Goal: Information Seeking & Learning: Compare options

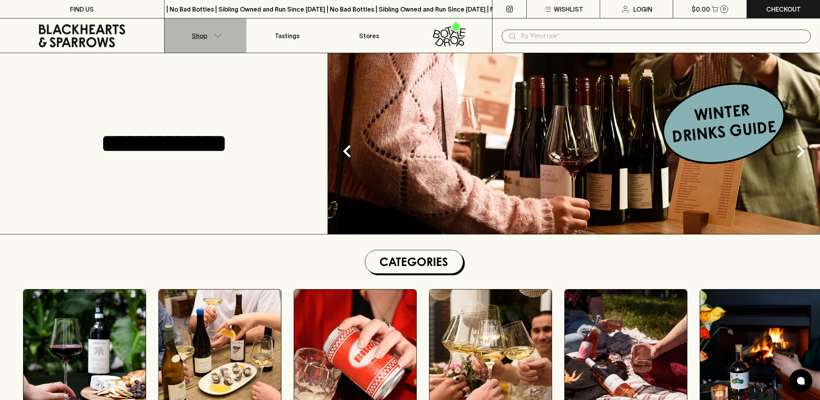
click at [218, 36] on icon "button" at bounding box center [218, 36] width 8 height 4
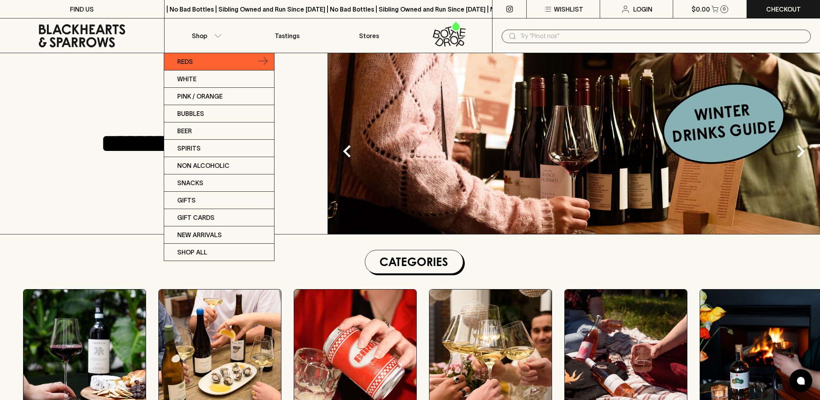
click at [222, 63] on link "Reds" at bounding box center [219, 61] width 110 height 17
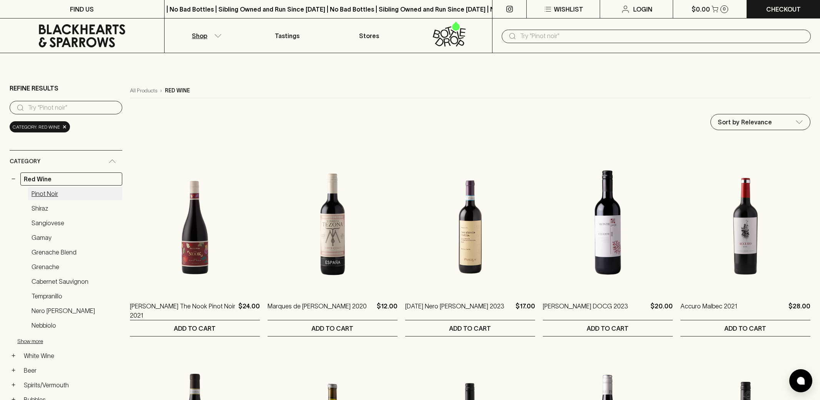
click at [53, 194] on link "Pinot Noir" at bounding box center [75, 193] width 94 height 13
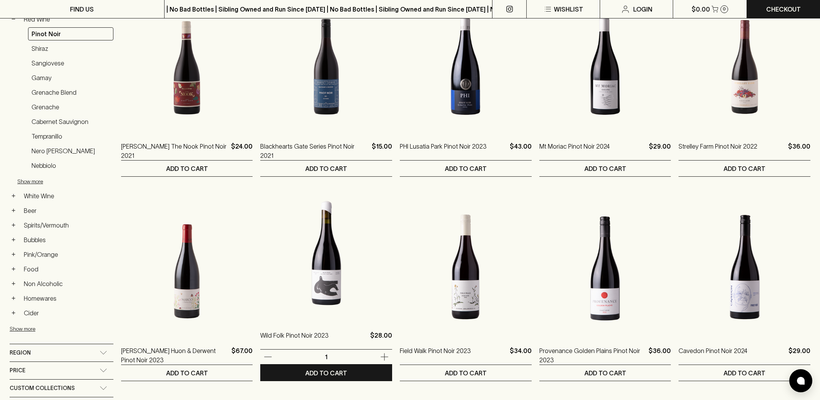
scroll to position [161, 0]
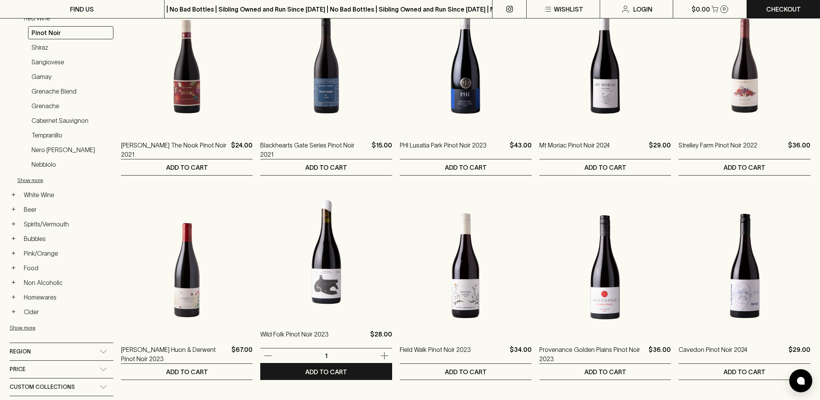
click at [268, 265] on img at bounding box center [326, 250] width 132 height 135
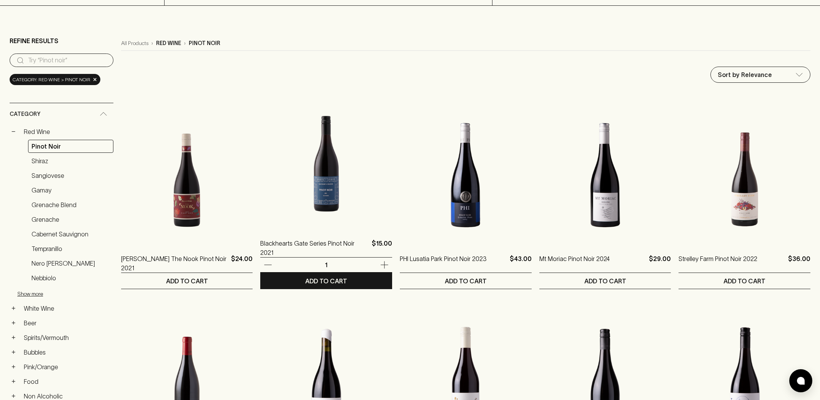
scroll to position [40, 0]
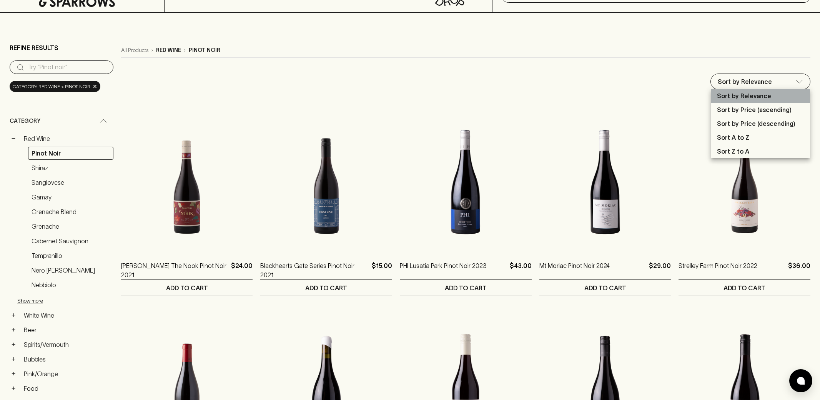
click at [738, 93] on p "Sort by Relevance" at bounding box center [744, 95] width 54 height 9
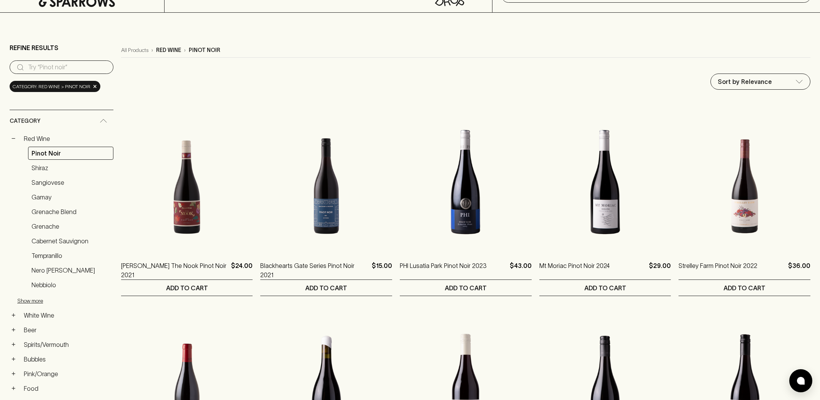
scroll to position [0, 0]
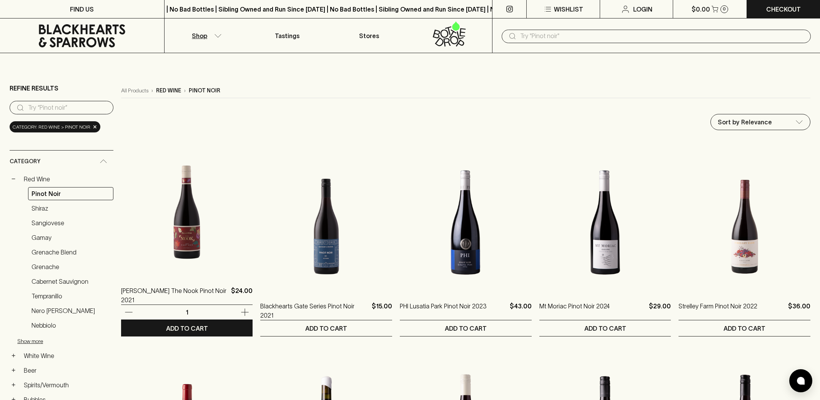
click at [180, 210] on img at bounding box center [187, 207] width 132 height 135
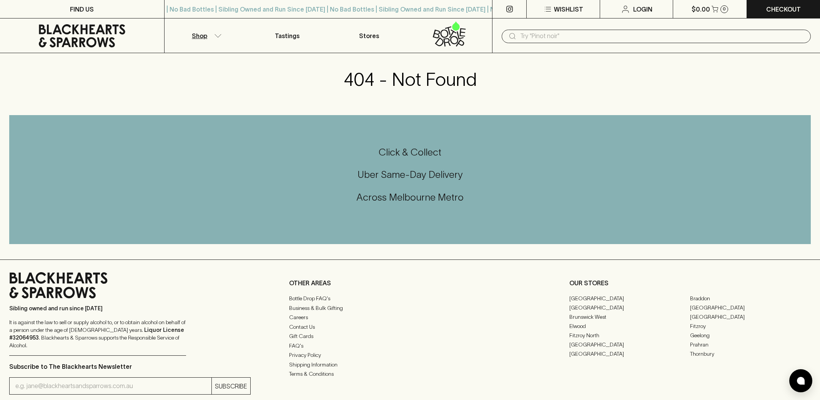
click at [217, 40] on button "Shop" at bounding box center [206, 35] width 82 height 34
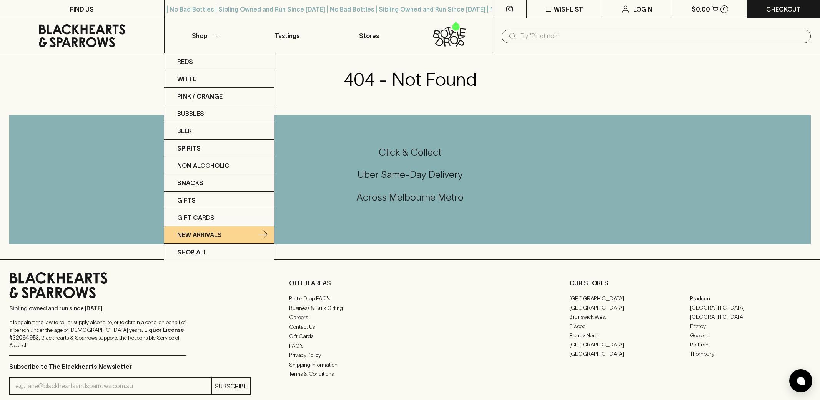
click at [226, 235] on link "New Arrivals" at bounding box center [219, 234] width 110 height 17
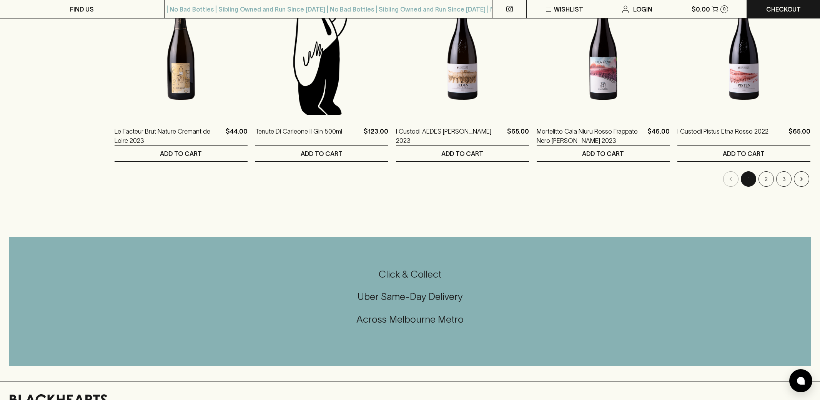
scroll to position [743, 0]
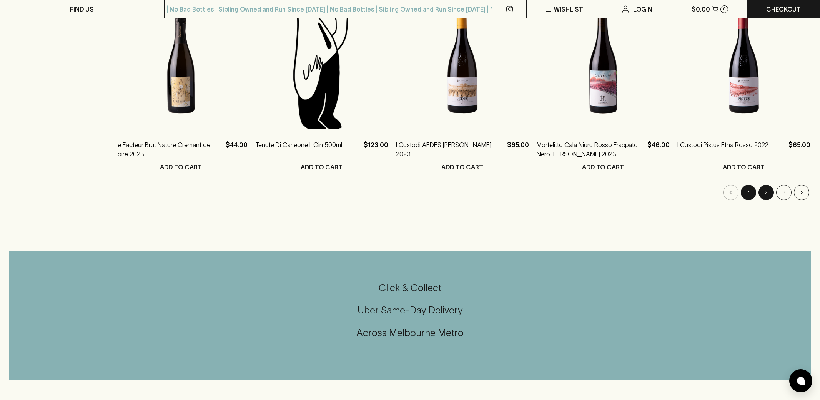
click at [766, 189] on button "2" at bounding box center [766, 192] width 15 height 15
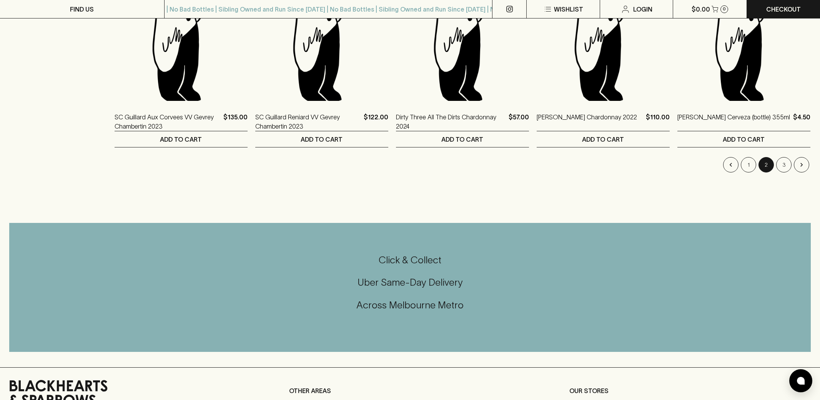
scroll to position [780, 0]
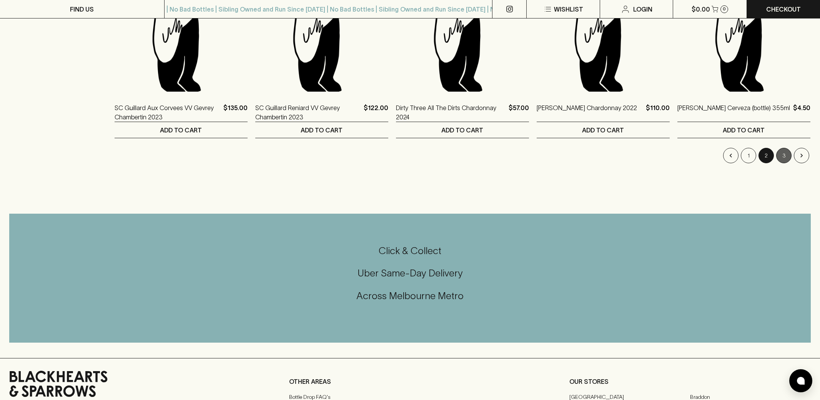
click at [780, 157] on button "3" at bounding box center [783, 155] width 15 height 15
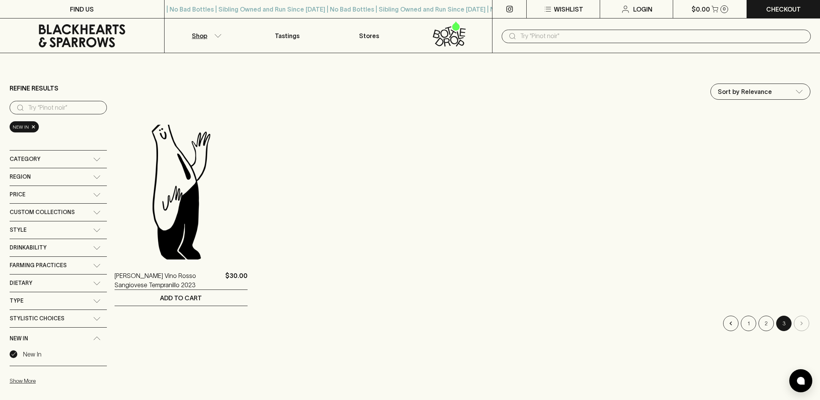
click at [209, 32] on button "Shop" at bounding box center [206, 35] width 82 height 34
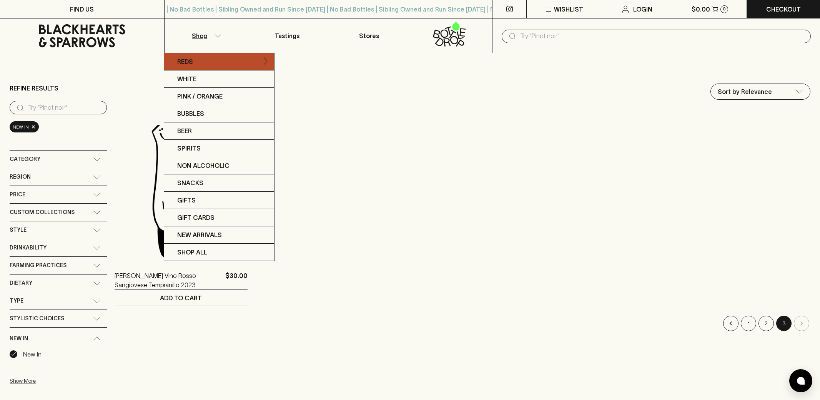
click at [228, 63] on link "Reds" at bounding box center [219, 61] width 110 height 17
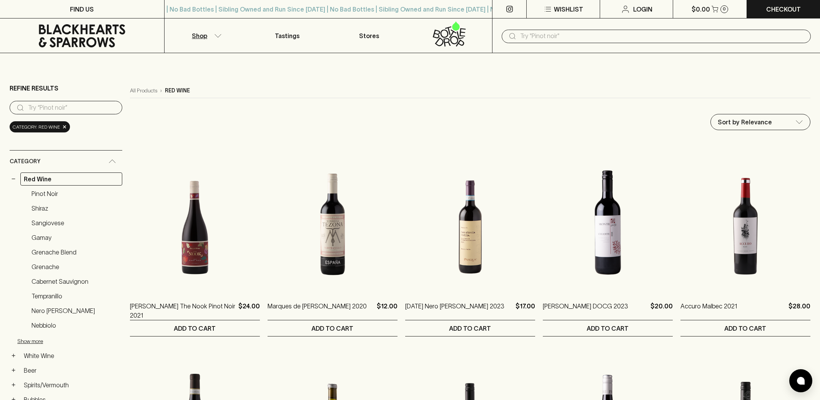
click at [565, 35] on input "text" at bounding box center [662, 36] width 285 height 12
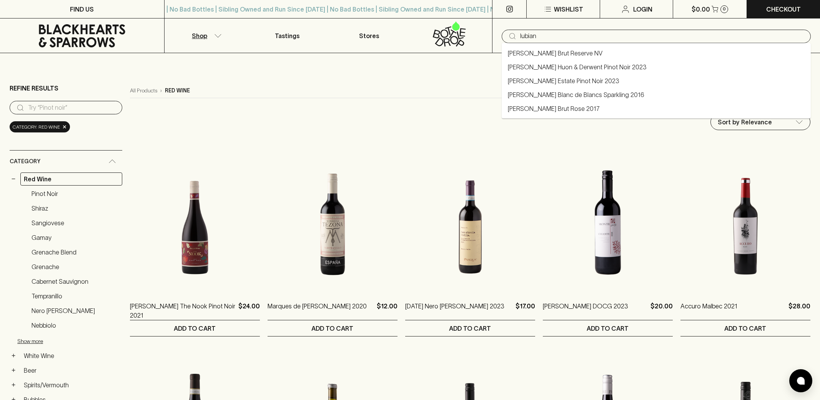
click at [589, 69] on link "[PERSON_NAME] Huon & Derwent Pinot Noir 2023" at bounding box center [577, 66] width 139 height 9
type input "[PERSON_NAME] Huon & Derwent Pinot Noir 2023"
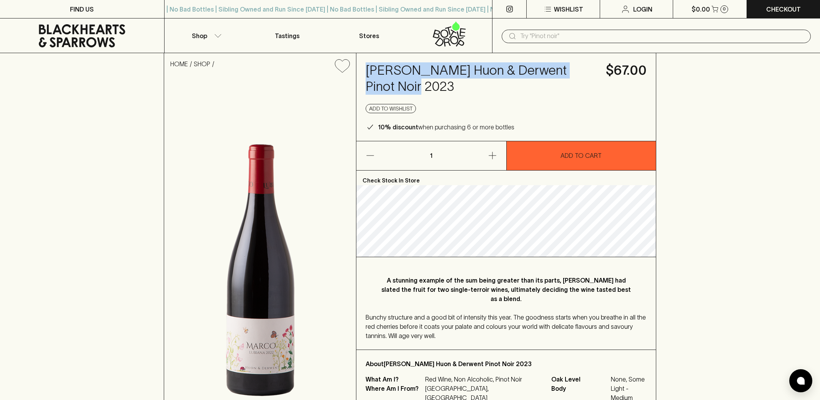
drag, startPoint x: 366, startPoint y: 71, endPoint x: 389, endPoint y: 88, distance: 29.2
click at [389, 88] on h4 "Marco Lubiana Huon & Derwent Pinot Noir 2023" at bounding box center [481, 78] width 231 height 32
copy h4 "Marco Lubiana Huon & Derwent Pinot Noir"
click at [378, 72] on h4 "Marco Lubiana Huon & Derwent Pinot Noir 2023" at bounding box center [481, 78] width 231 height 32
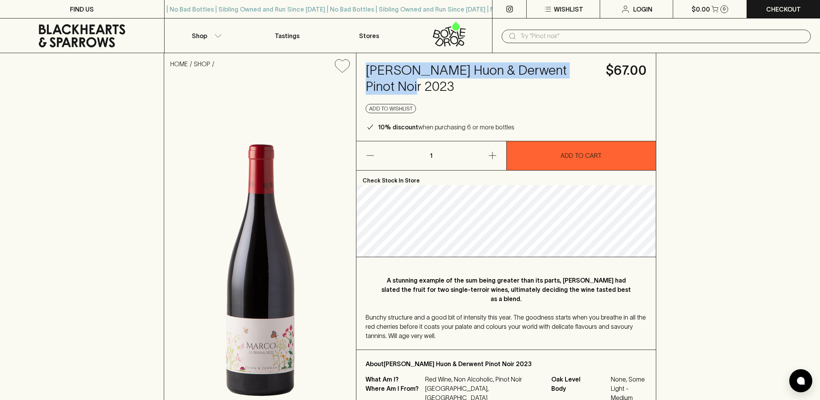
drag, startPoint x: 387, startPoint y: 86, endPoint x: 359, endPoint y: 60, distance: 38.1
click at [359, 60] on div "Marco Lubiana Huon & Derwent Pinot Noir 2023 $67.00 Add to wishlist 10% discoun…" at bounding box center [505, 97] width 299 height 88
copy h4 "Marco Lubiana Huon & Derwent Pinot Noi"
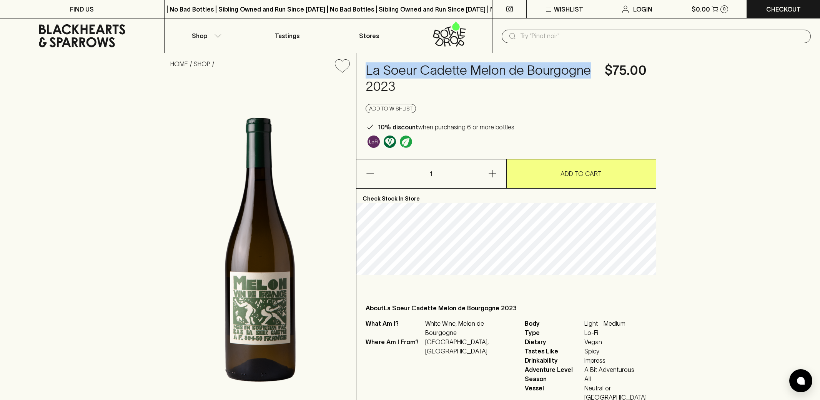
drag, startPoint x: 586, startPoint y: 70, endPoint x: 365, endPoint y: 70, distance: 221.1
click at [366, 70] on h4 "La Soeur Cadette Melon de Bourgogne 2023" at bounding box center [481, 78] width 230 height 32
copy h4 "La Soeur Cadette Melon de Bourgogne"
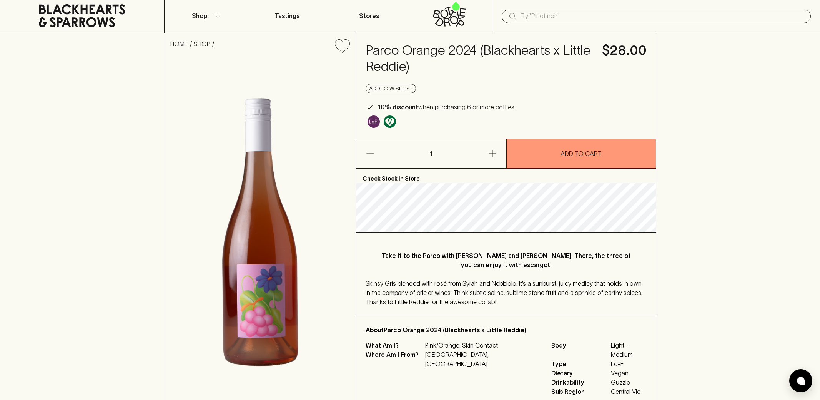
scroll to position [21, 0]
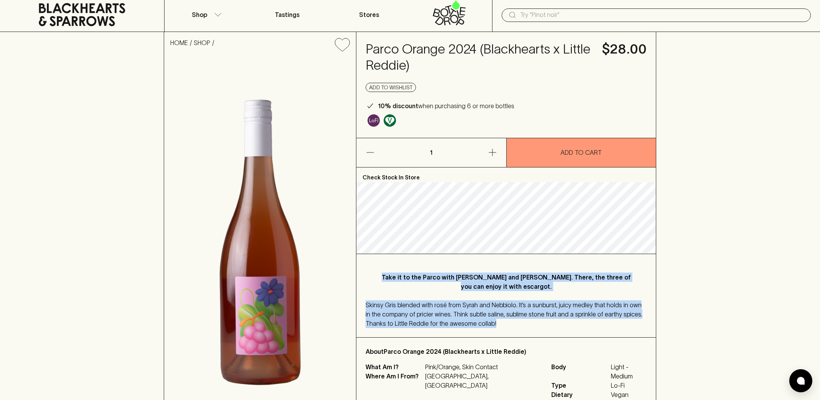
drag, startPoint x: 499, startPoint y: 323, endPoint x: 396, endPoint y: 269, distance: 116.5
click at [396, 269] on div "Take it to the Parco with Marco and Margot. There, the three of you can enjoy i…" at bounding box center [505, 295] width 299 height 83
copy div "Take it to the Parco with Marco and Margot. There, the three of you can enjoy i…"
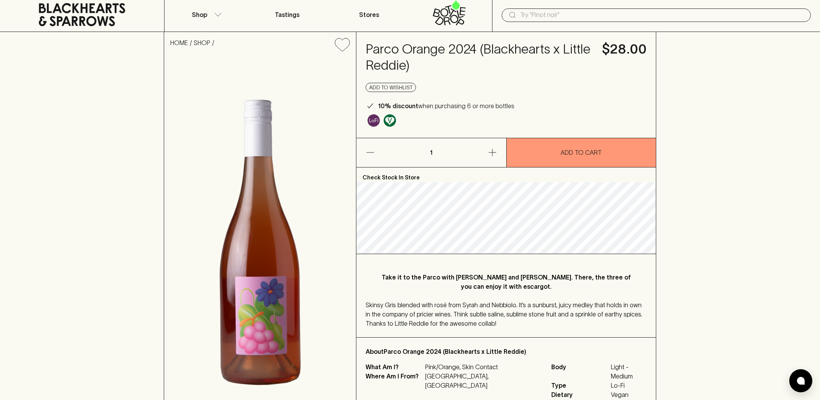
click at [34, 97] on div "HOME SHOP Parco Orange 2024 (Blackhearts x Little Reddie) $28.00 Add to wishlis…" at bounding box center [410, 229] width 820 height 395
click at [528, 13] on input "text" at bounding box center [662, 15] width 285 height 12
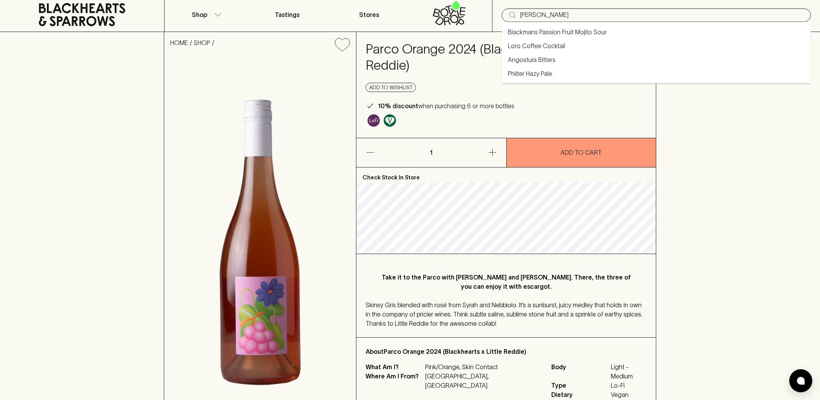
type input "barth"
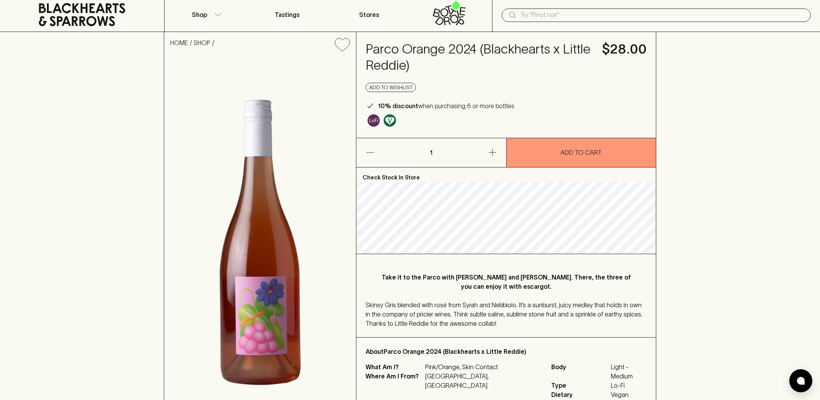
click at [340, 94] on img at bounding box center [260, 242] width 192 height 369
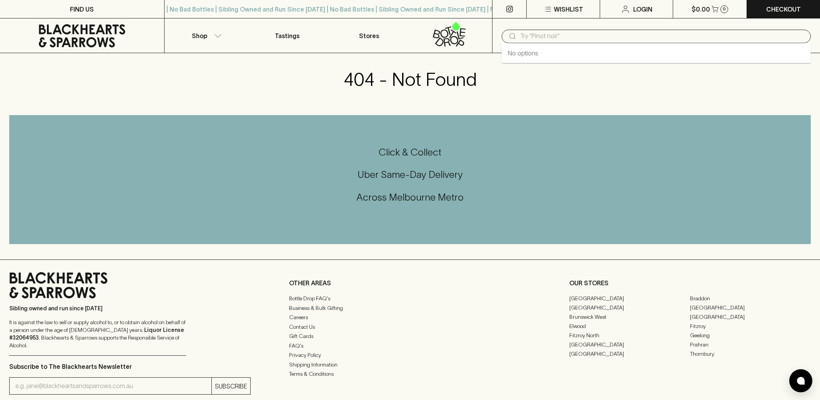
click at [524, 35] on input "text" at bounding box center [662, 36] width 285 height 12
click at [567, 53] on link "[PERSON_NAME] Dolcetto [PERSON_NAME] 2024" at bounding box center [577, 52] width 139 height 9
type input "[PERSON_NAME] Dolcetto [PERSON_NAME] 2024"
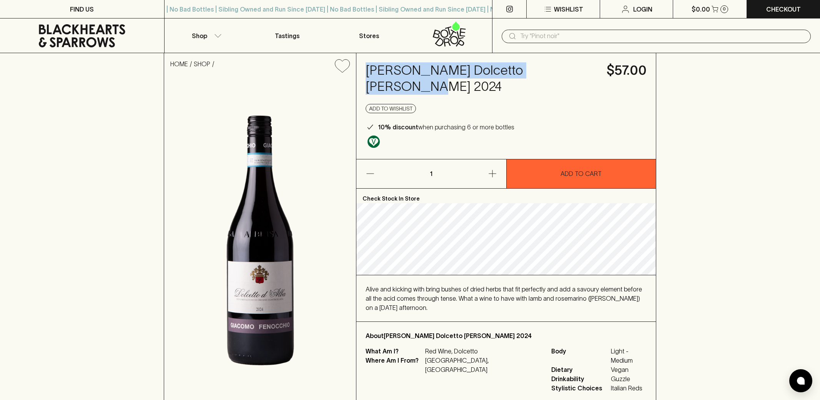
drag, startPoint x: 366, startPoint y: 67, endPoint x: 578, endPoint y: 67, distance: 212.3
click at [578, 67] on h4 "[PERSON_NAME] Dolcetto [PERSON_NAME] 2024" at bounding box center [482, 78] width 232 height 32
copy h4 "[PERSON_NAME] Dolcetto [PERSON_NAME]"
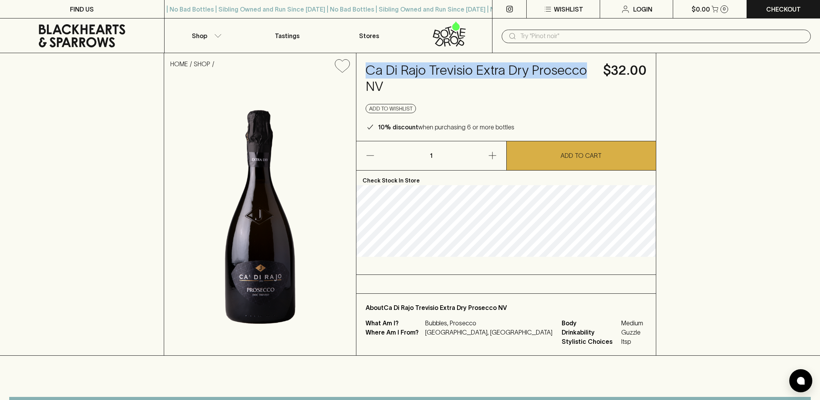
drag, startPoint x: 365, startPoint y: 68, endPoint x: 586, endPoint y: 67, distance: 221.1
click at [586, 67] on div "Ca Di Rajo Trevisio Extra Dry Prosecco NV $32.00 Add to wishlist 10% discount w…" at bounding box center [505, 97] width 299 height 88
copy h4 "Ca Di Rajo Trevisio Extra Dry Prosecco"
